Goal: Task Accomplishment & Management: Manage account settings

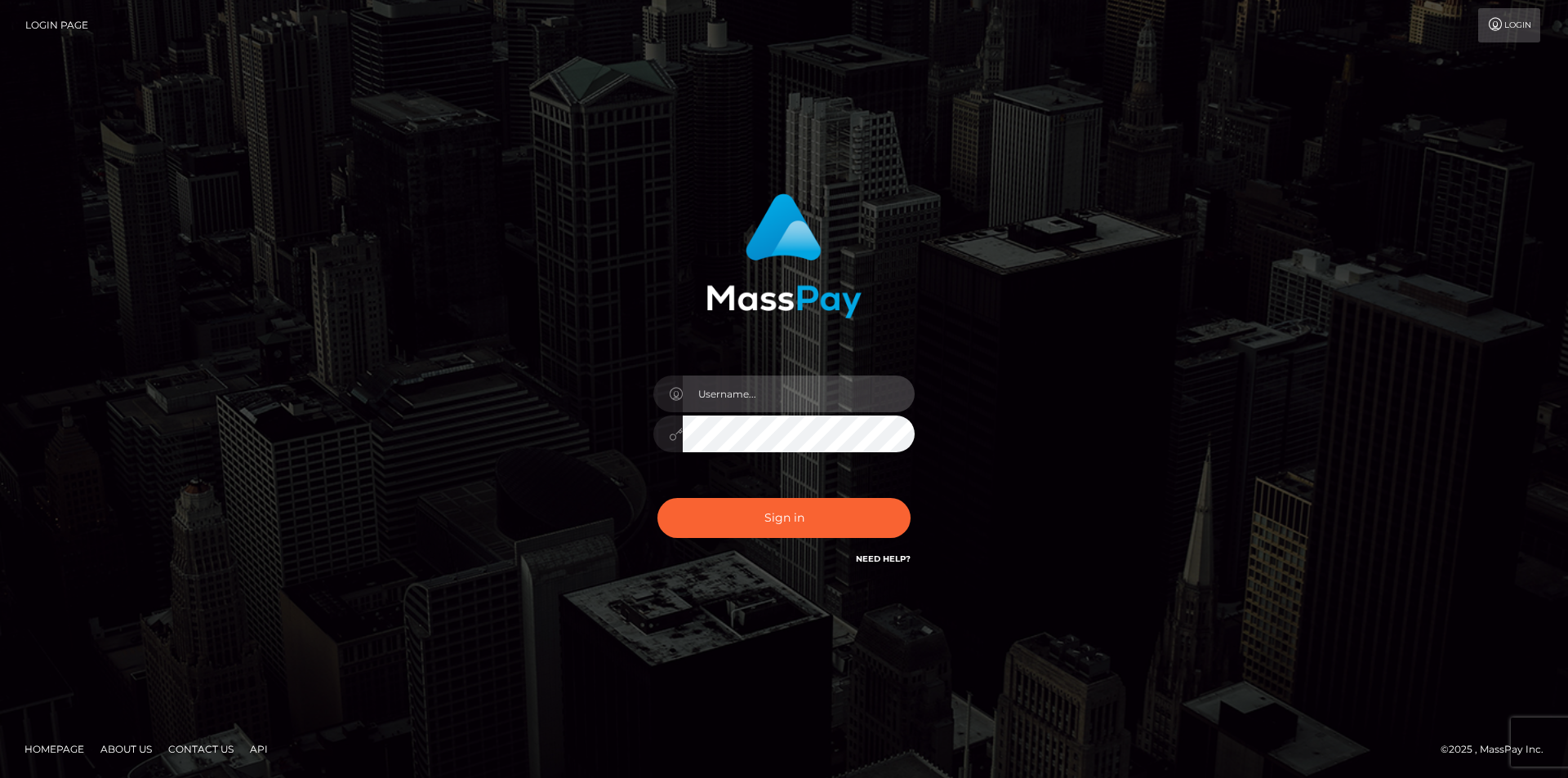
click at [709, 403] on input "text" at bounding box center [799, 393] width 232 height 37
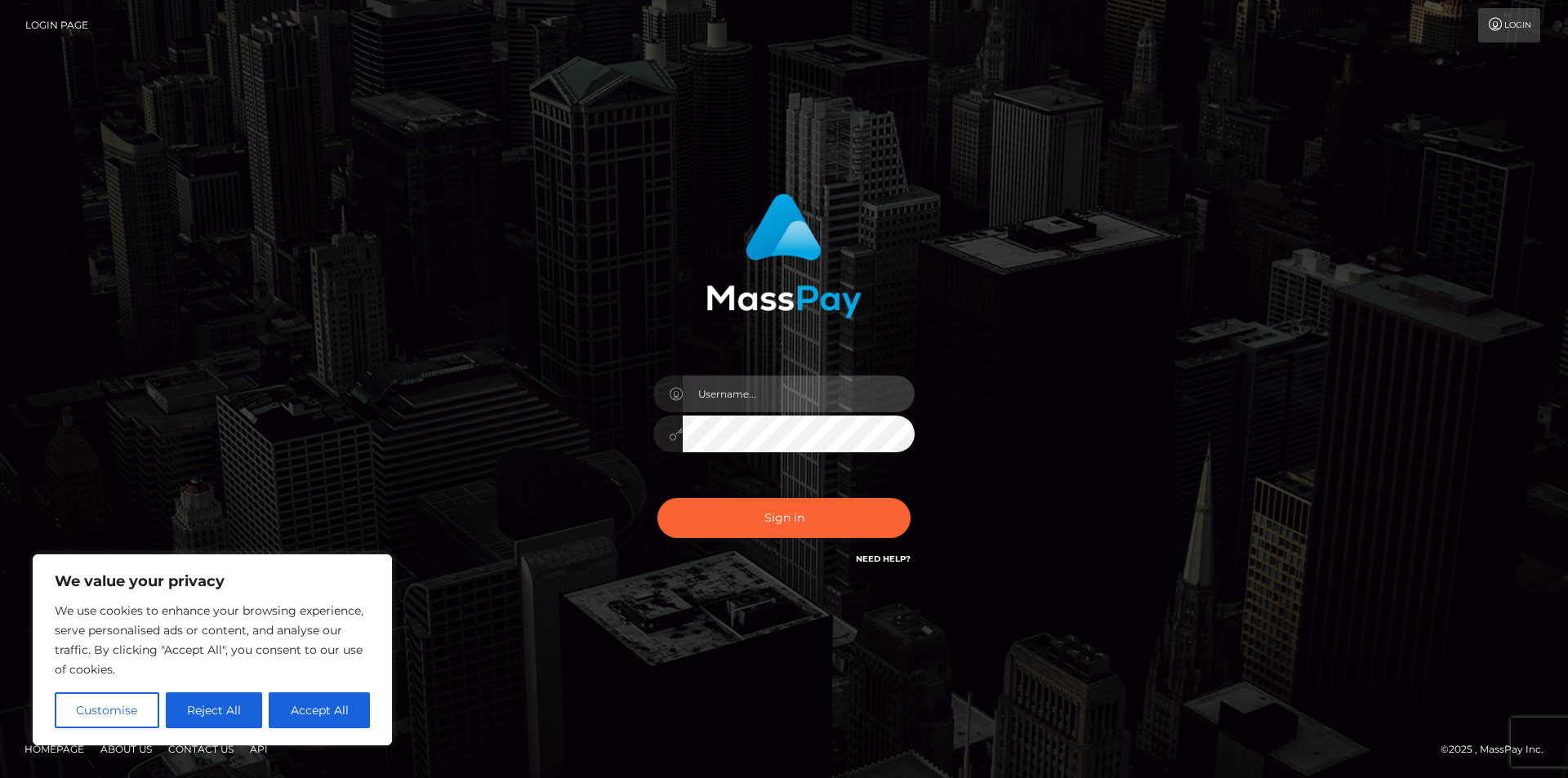
type input "coolknight666@gmail.com"
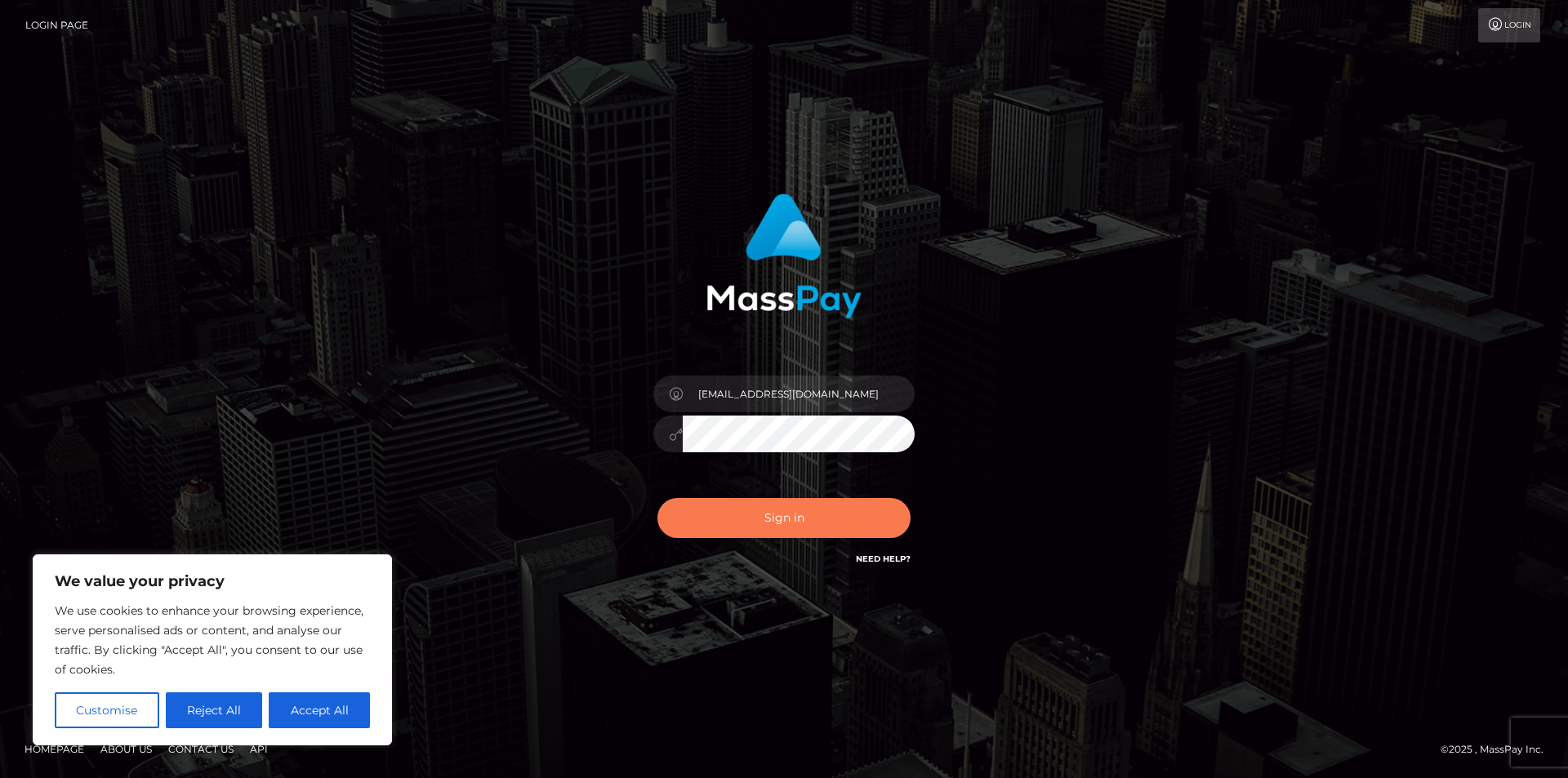
click at [764, 498] on button "Sign in" at bounding box center [783, 518] width 253 height 40
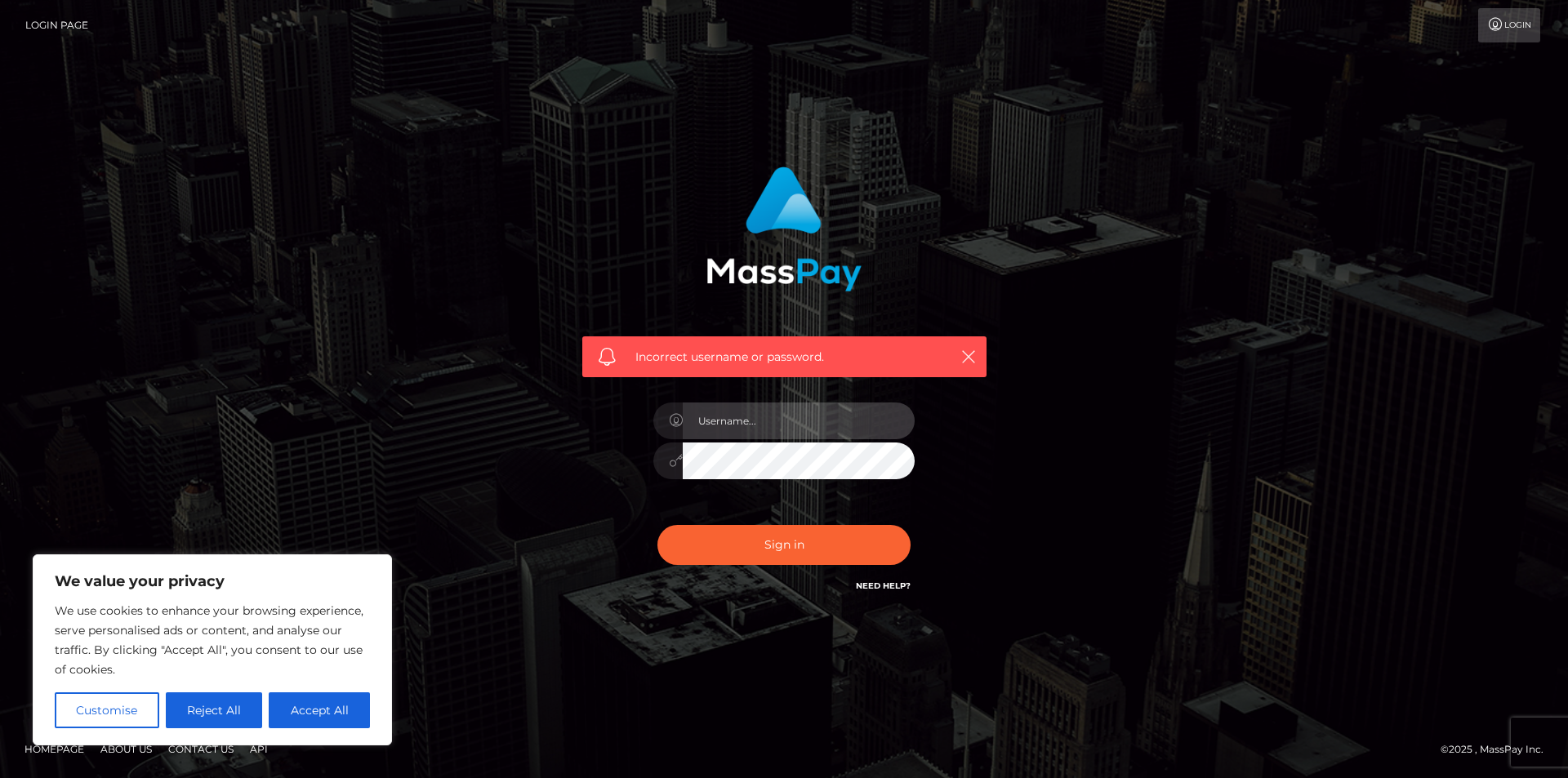
click at [786, 430] on input "text" at bounding box center [799, 421] width 232 height 37
click at [319, 707] on button "Accept All" at bounding box center [320, 710] width 101 height 36
checkbox input "true"
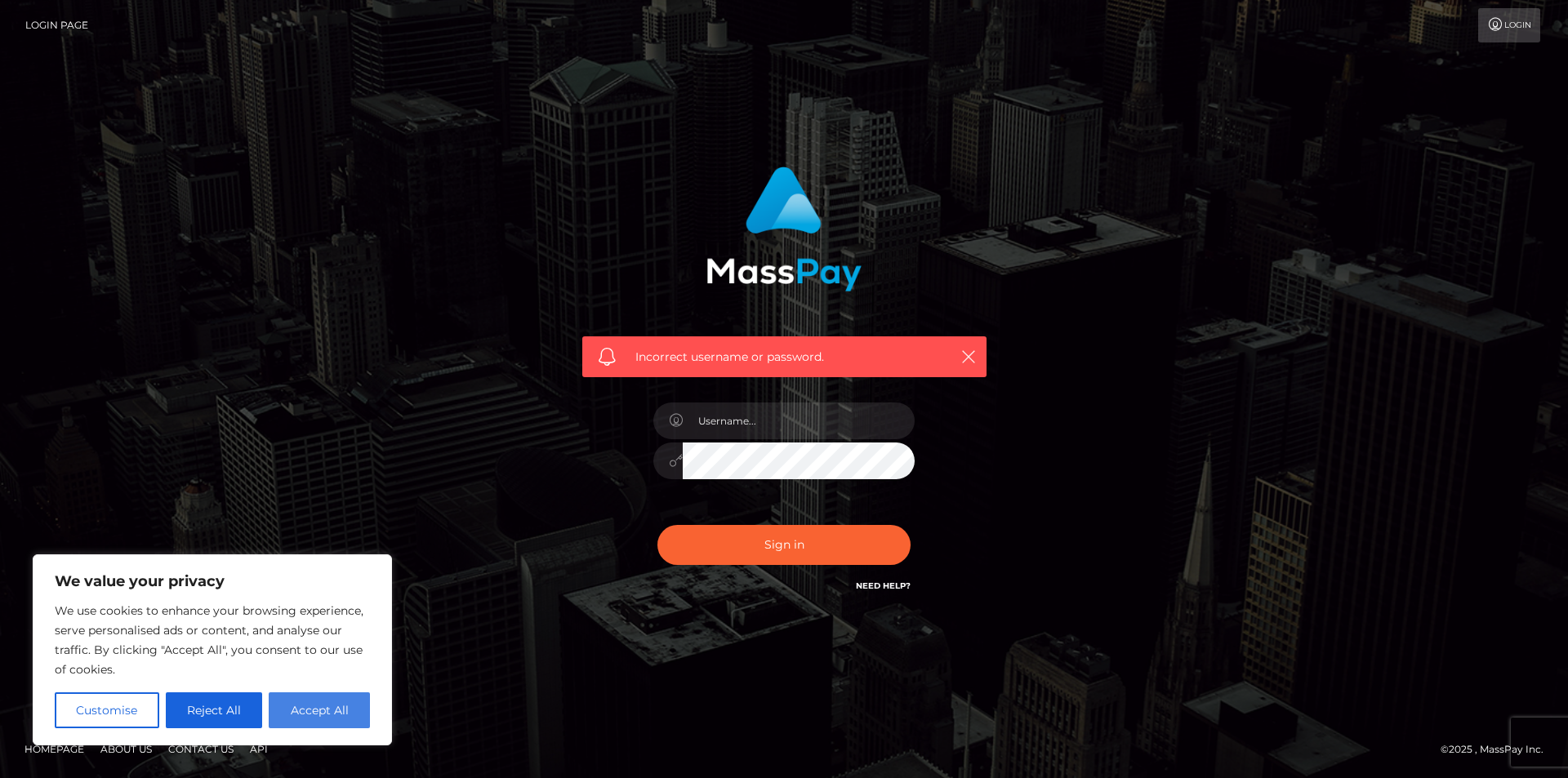
checkbox input "true"
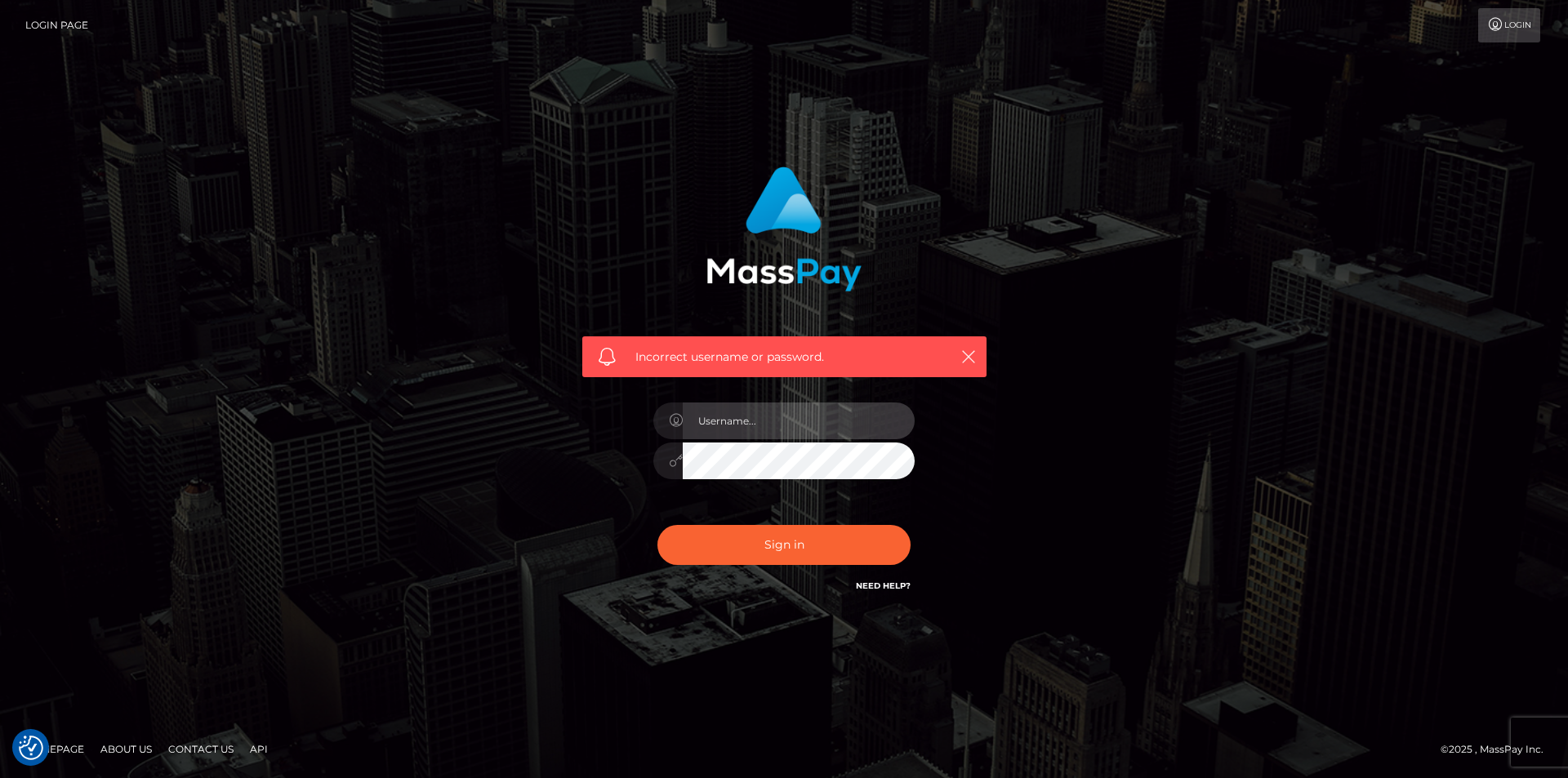
click at [812, 410] on input "text" at bounding box center [799, 421] width 232 height 37
type input "voiceless_shadow"
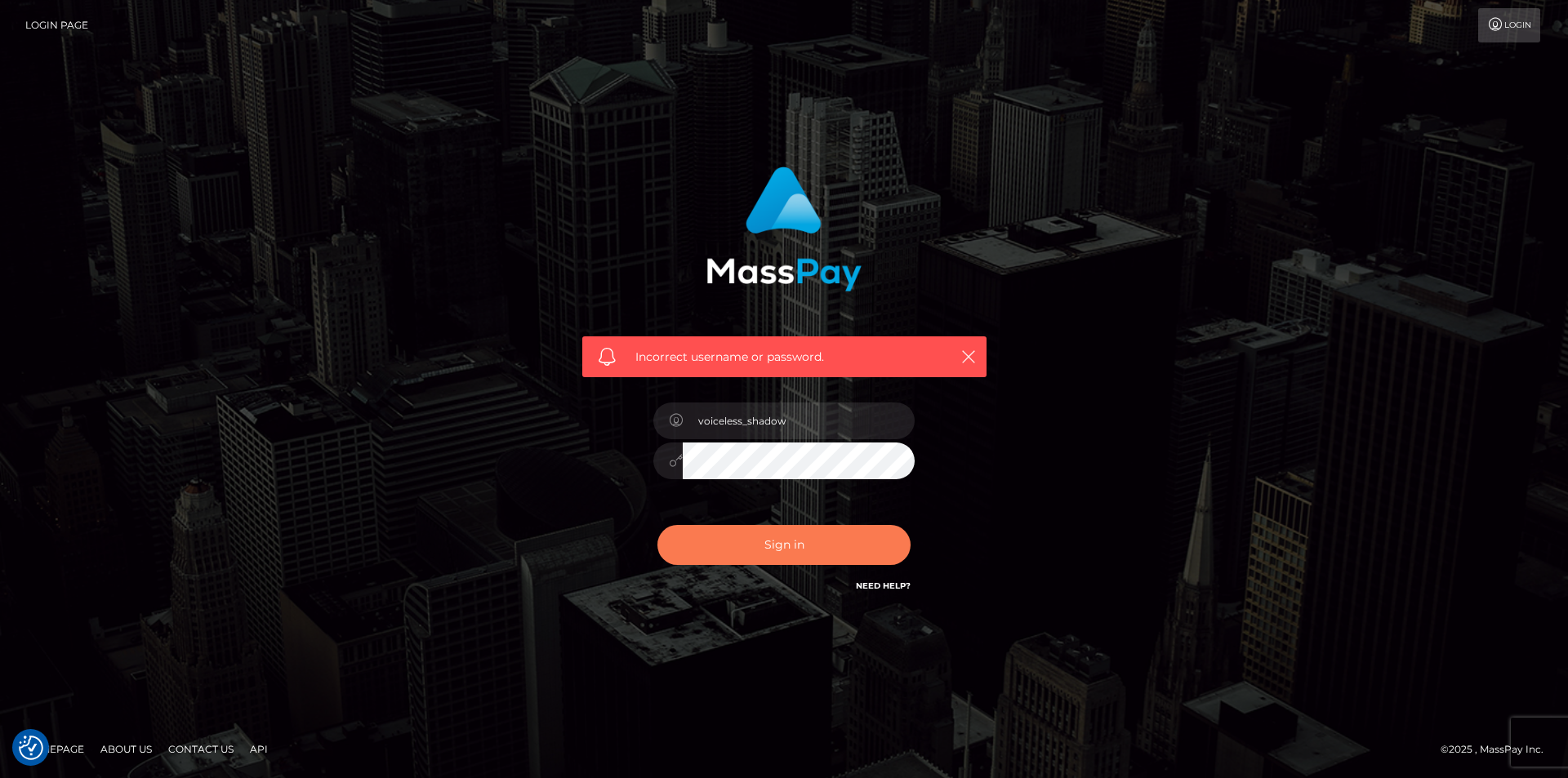
click at [805, 548] on button "Sign in" at bounding box center [783, 545] width 253 height 40
click at [906, 584] on link "Need Help?" at bounding box center [883, 586] width 55 height 10
click at [1314, 609] on div "Incorrect username or password." at bounding box center [784, 389] width 1568 height 715
click at [801, 386] on div "Incorrect username or password." at bounding box center [784, 380] width 428 height 453
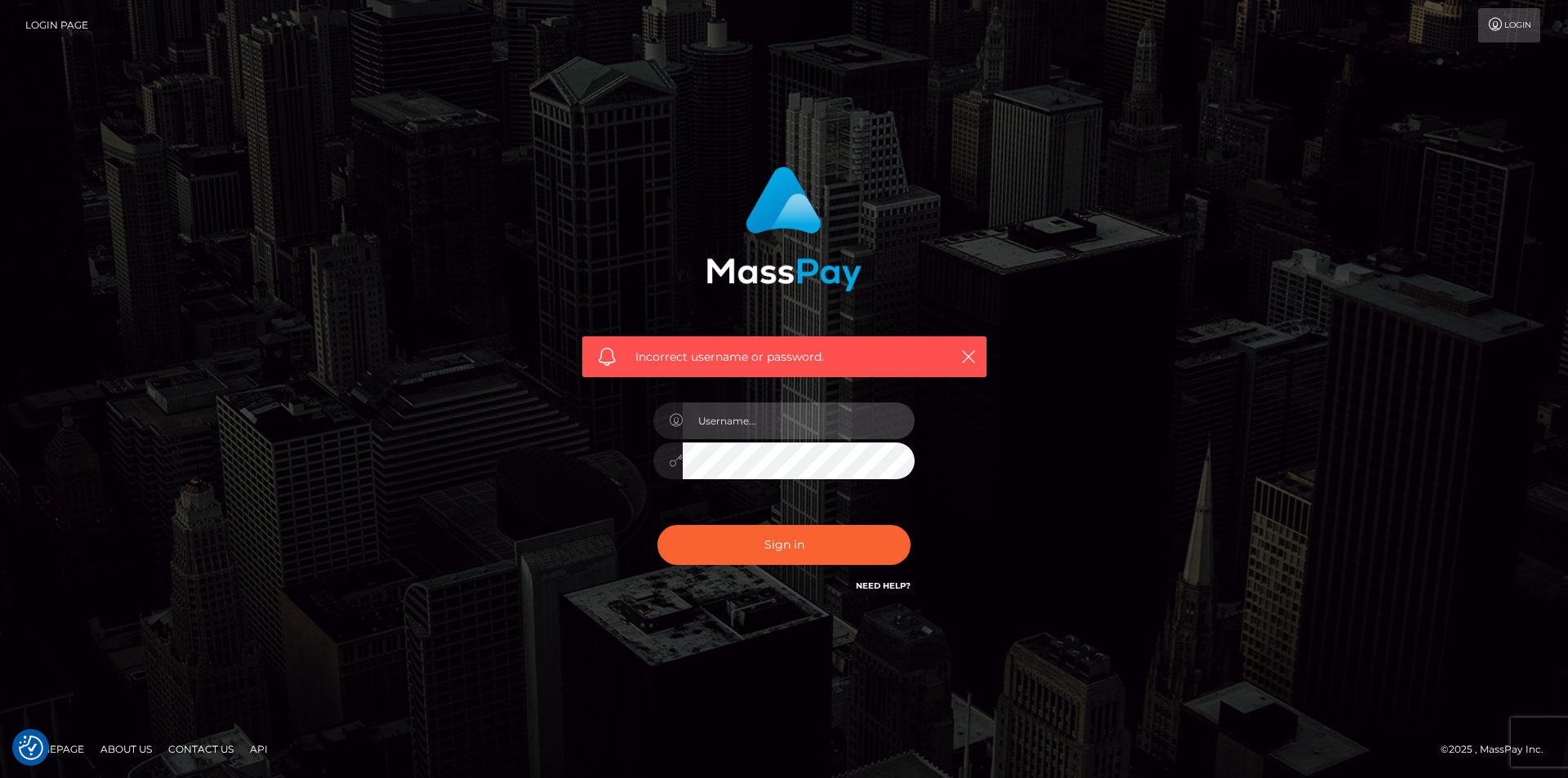
click at [801, 414] on input "text" at bounding box center [799, 421] width 232 height 37
click at [585, 515] on div "Incorrect username or password." at bounding box center [784, 380] width 428 height 453
click at [708, 418] on input "text" at bounding box center [799, 421] width 232 height 37
click at [1509, 24] on link "Login" at bounding box center [1509, 26] width 62 height 34
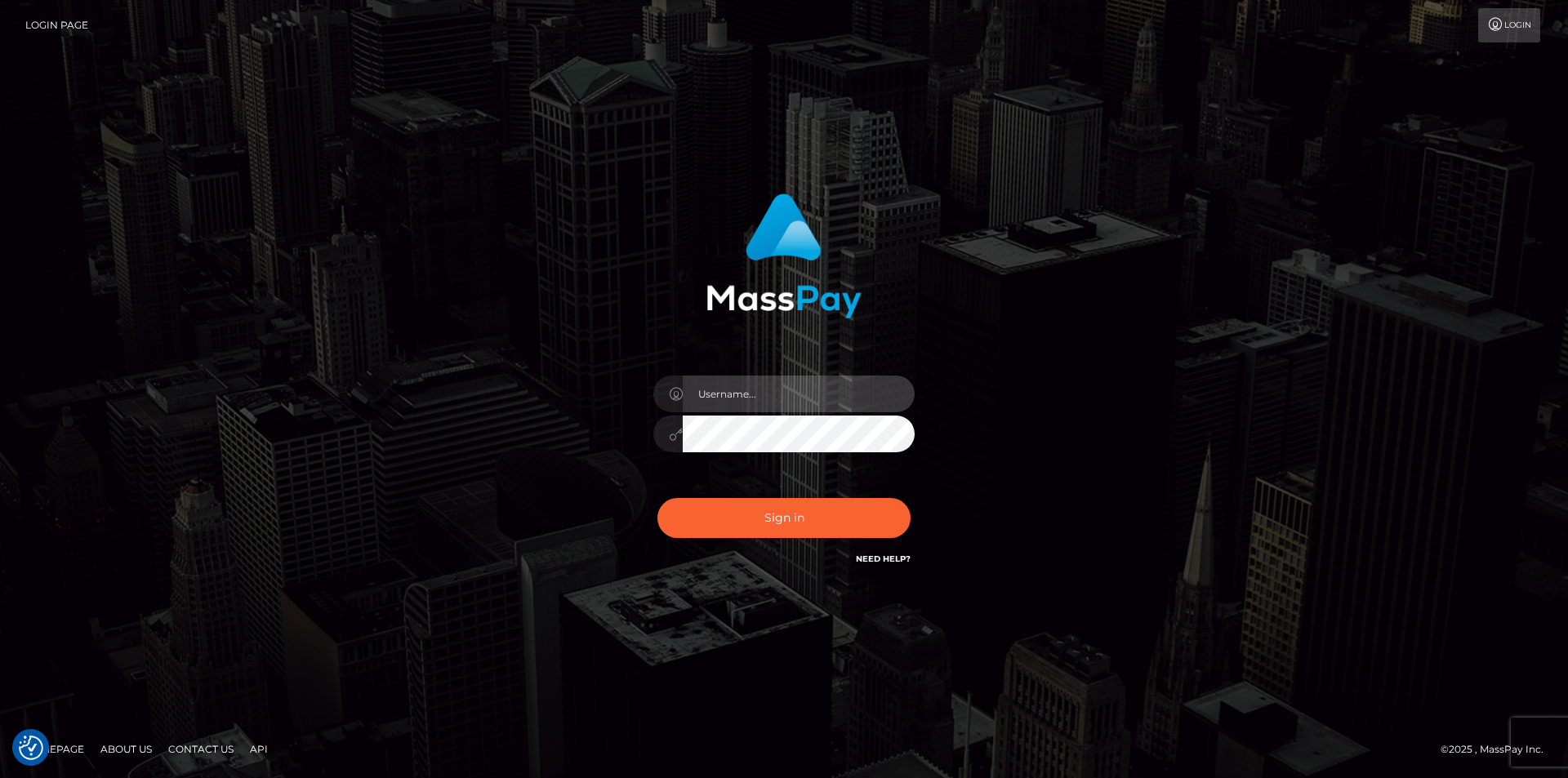
click at [829, 405] on input "text" at bounding box center [799, 393] width 232 height 37
type input "coolknight666@gmail.com"
click at [880, 556] on link "Need Help?" at bounding box center [883, 559] width 55 height 10
click at [912, 345] on div "coolknight666@gmail.com Sign in" at bounding box center [784, 381] width 428 height 399
click at [75, 22] on link "Login Page" at bounding box center [57, 26] width 63 height 34
